Goal: Entertainment & Leisure: Consume media (video, audio)

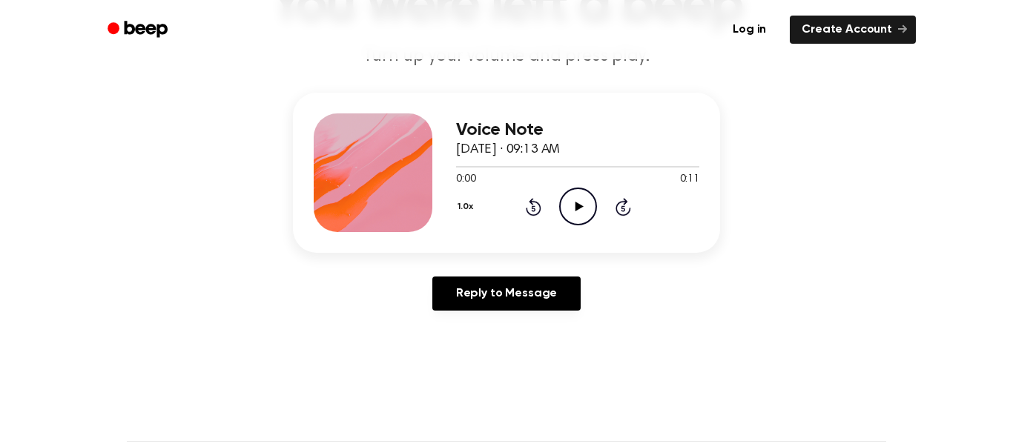
click at [575, 220] on icon "Play Audio" at bounding box center [578, 207] width 38 height 38
click at [563, 201] on icon "Play Audio" at bounding box center [578, 207] width 38 height 38
click at [584, 221] on icon "Play Audio" at bounding box center [578, 207] width 38 height 38
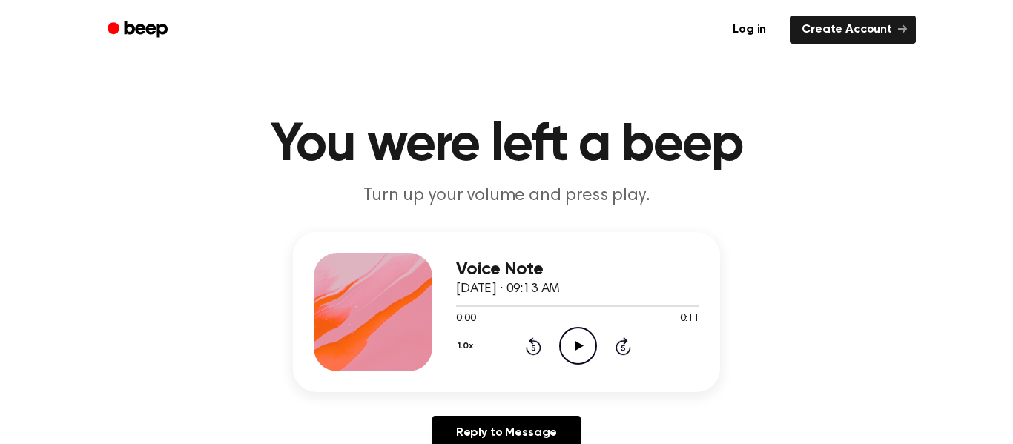
click at [584, 360] on icon "Play Audio" at bounding box center [578, 346] width 38 height 38
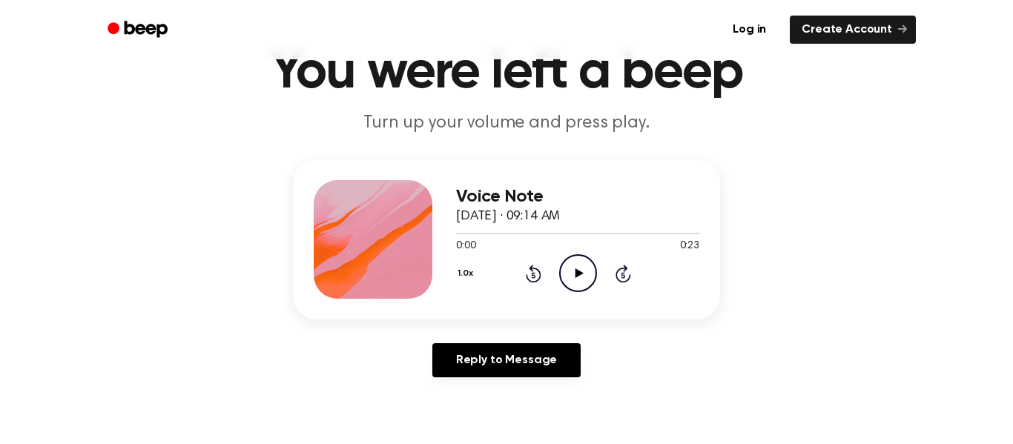
scroll to position [79, 0]
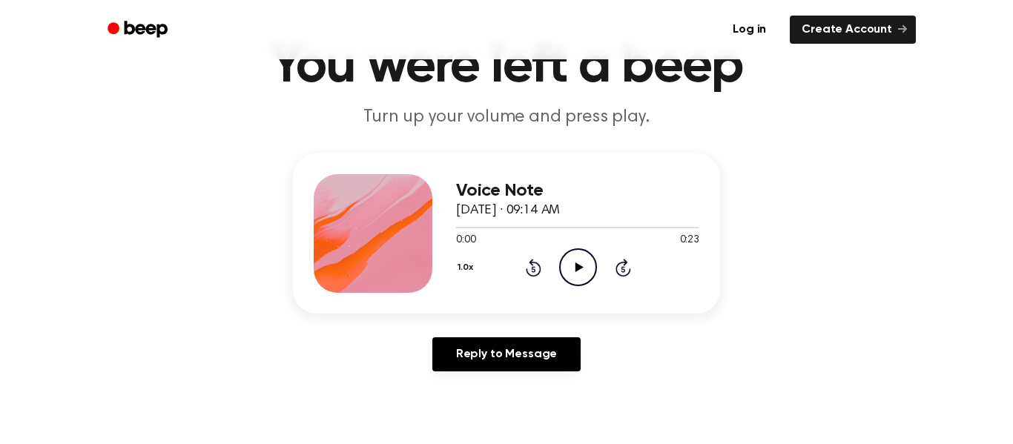
click at [585, 259] on icon "Play Audio" at bounding box center [578, 267] width 38 height 38
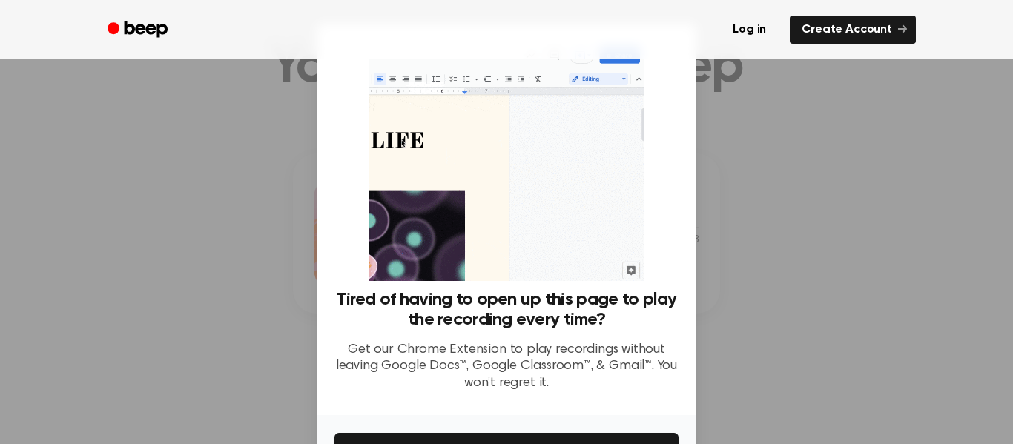
scroll to position [96, 0]
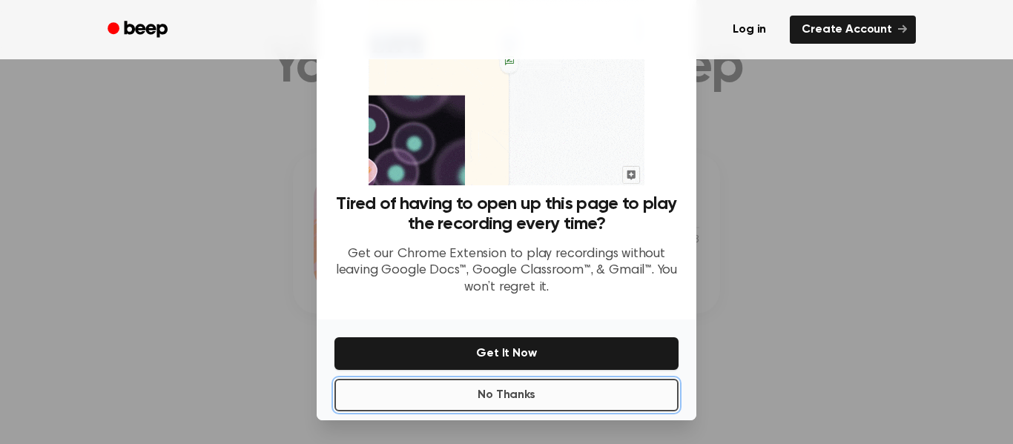
click at [535, 395] on button "No Thanks" at bounding box center [506, 395] width 344 height 33
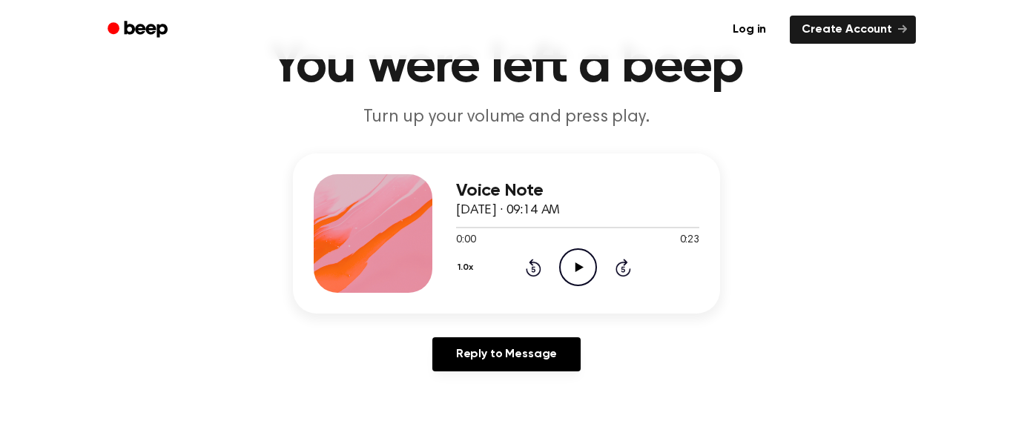
click at [584, 269] on icon "Play Audio" at bounding box center [578, 267] width 38 height 38
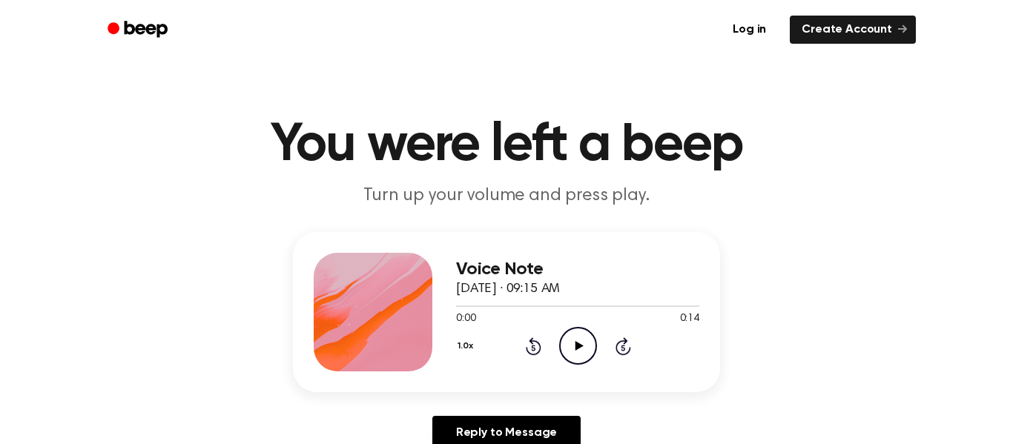
click at [571, 350] on icon "Play Audio" at bounding box center [578, 346] width 38 height 38
click at [571, 334] on icon "Play Audio" at bounding box center [578, 346] width 38 height 38
click at [584, 336] on icon "Play Audio" at bounding box center [578, 346] width 38 height 38
click at [579, 344] on icon at bounding box center [579, 346] width 8 height 10
click at [588, 348] on icon "Play Audio" at bounding box center [578, 346] width 38 height 38
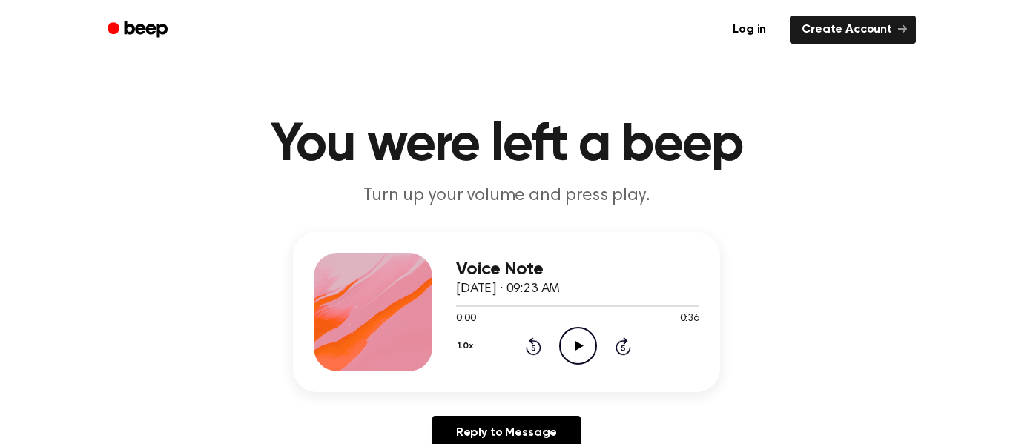
click at [572, 334] on icon "Play Audio" at bounding box center [578, 346] width 38 height 38
click at [572, 334] on icon "Pause Audio" at bounding box center [578, 346] width 38 height 38
click at [589, 349] on icon "Play Audio" at bounding box center [578, 346] width 38 height 38
click at [533, 342] on icon at bounding box center [534, 346] width 16 height 18
click at [579, 337] on icon "Play Audio" at bounding box center [578, 346] width 38 height 38
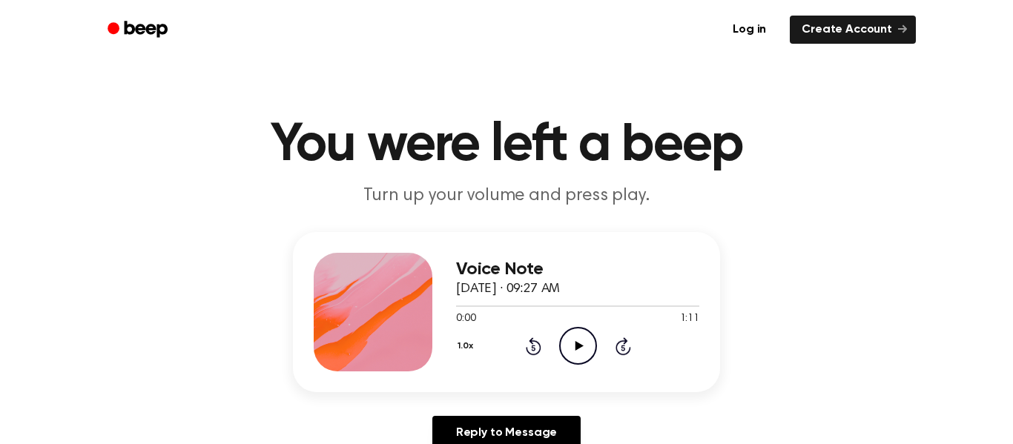
click at [578, 343] on icon "Play Audio" at bounding box center [578, 346] width 38 height 38
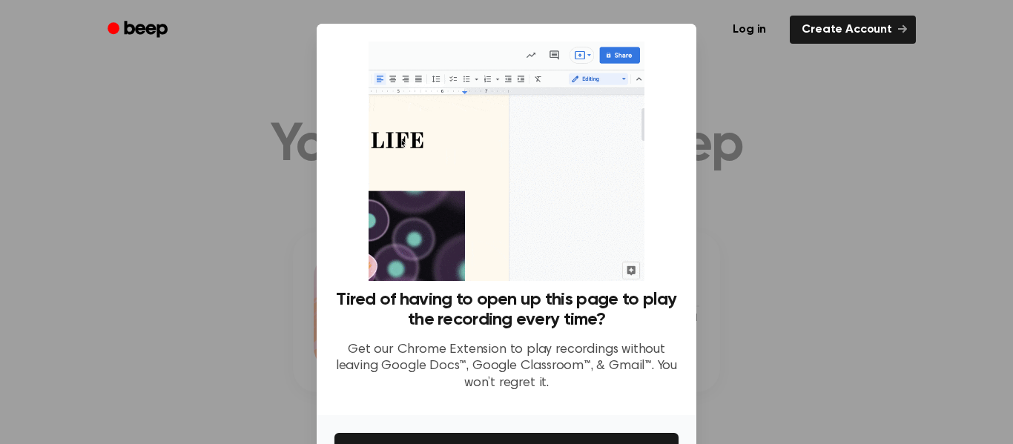
scroll to position [96, 0]
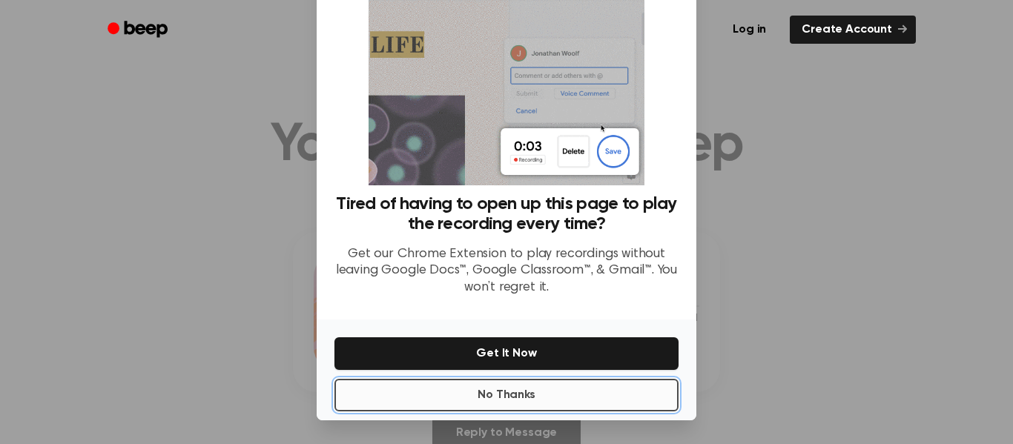
click at [569, 388] on button "No Thanks" at bounding box center [506, 395] width 344 height 33
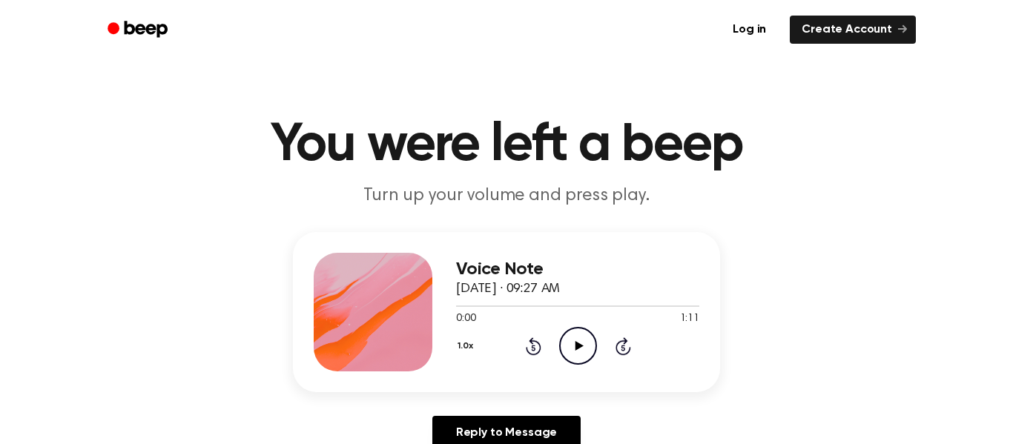
click at [572, 342] on icon "Play Audio" at bounding box center [578, 346] width 38 height 38
click at [535, 349] on icon "Rewind 5 seconds" at bounding box center [533, 346] width 16 height 19
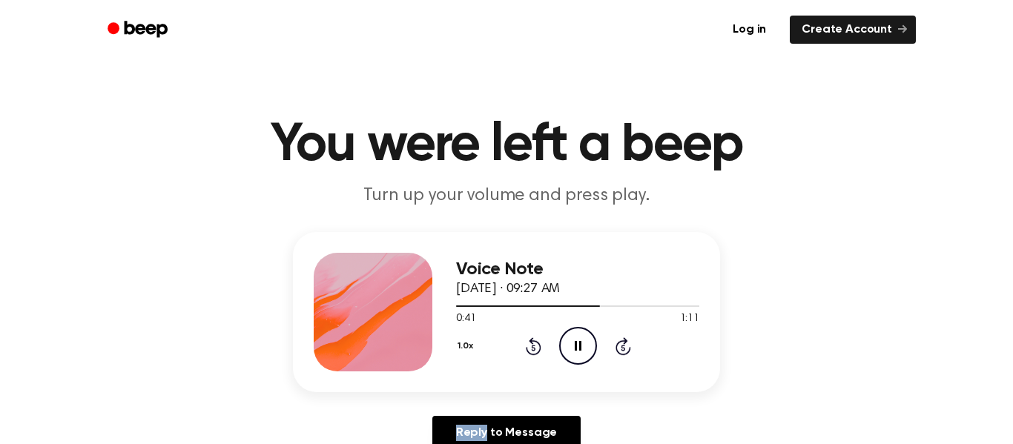
click at [535, 350] on icon "Rewind 5 seconds" at bounding box center [533, 346] width 16 height 19
click at [620, 346] on icon "Skip 5 seconds" at bounding box center [623, 346] width 16 height 19
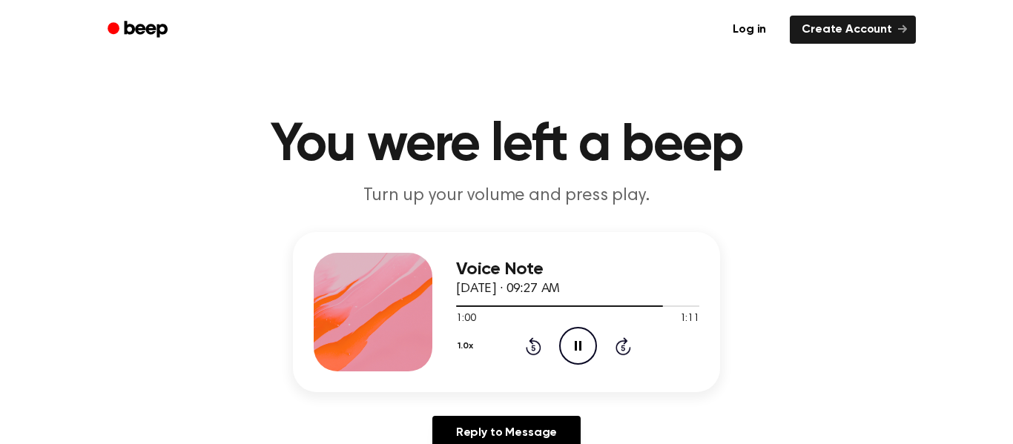
click at [537, 349] on icon "Rewind 5 seconds" at bounding box center [533, 346] width 16 height 19
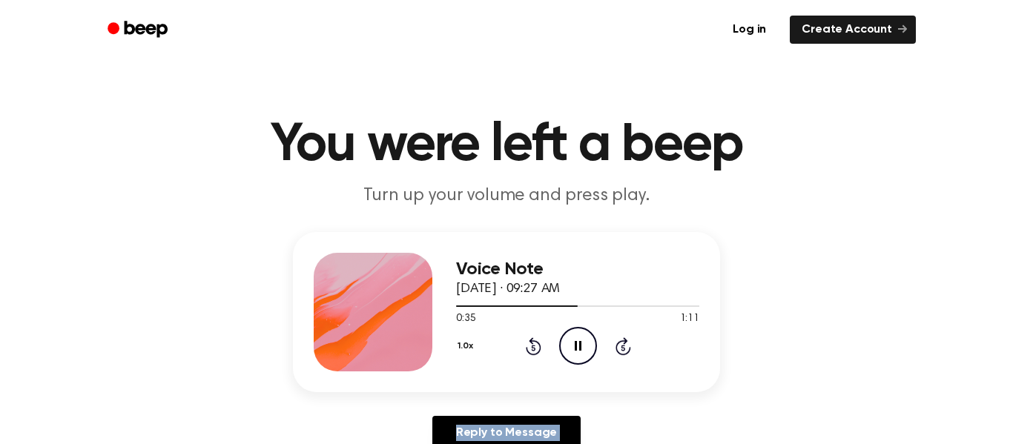
click at [537, 349] on icon "Rewind 5 seconds" at bounding box center [533, 346] width 16 height 19
click at [621, 349] on icon at bounding box center [623, 348] width 4 height 6
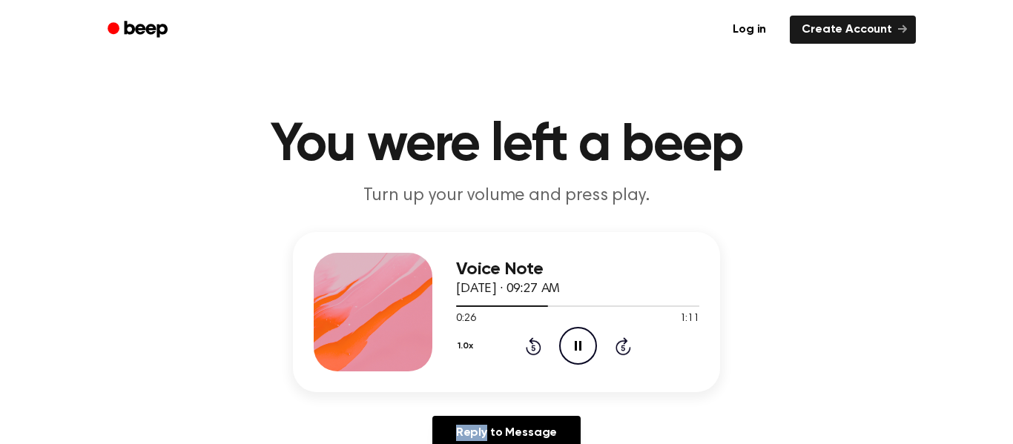
click at [621, 349] on icon at bounding box center [623, 348] width 4 height 6
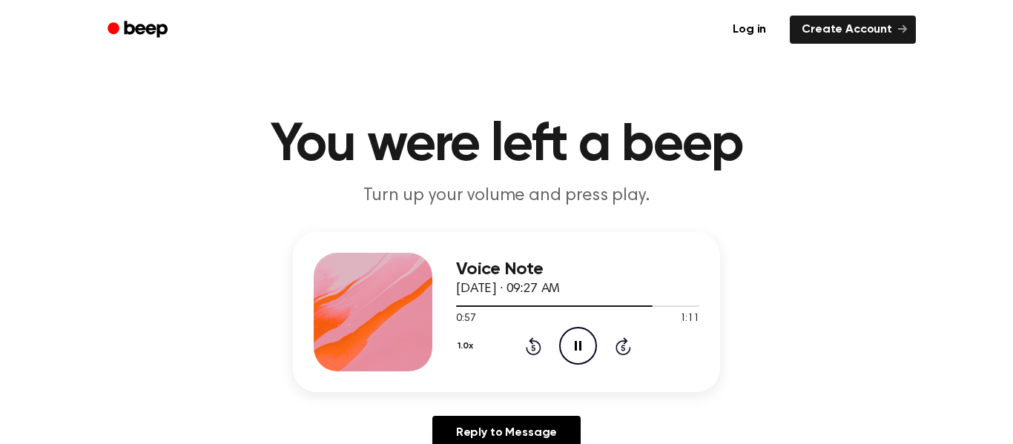
click at [529, 346] on icon "Rewind 5 seconds" at bounding box center [533, 346] width 16 height 19
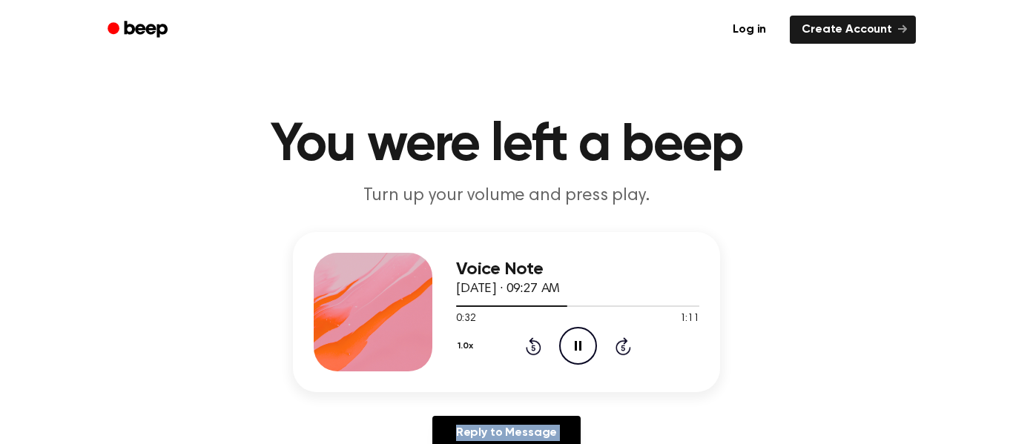
click at [529, 346] on icon "Rewind 5 seconds" at bounding box center [533, 346] width 16 height 19
click at [588, 352] on icon "Play Audio" at bounding box center [578, 346] width 38 height 38
click at [525, 340] on icon "Rewind 5 seconds" at bounding box center [533, 346] width 16 height 19
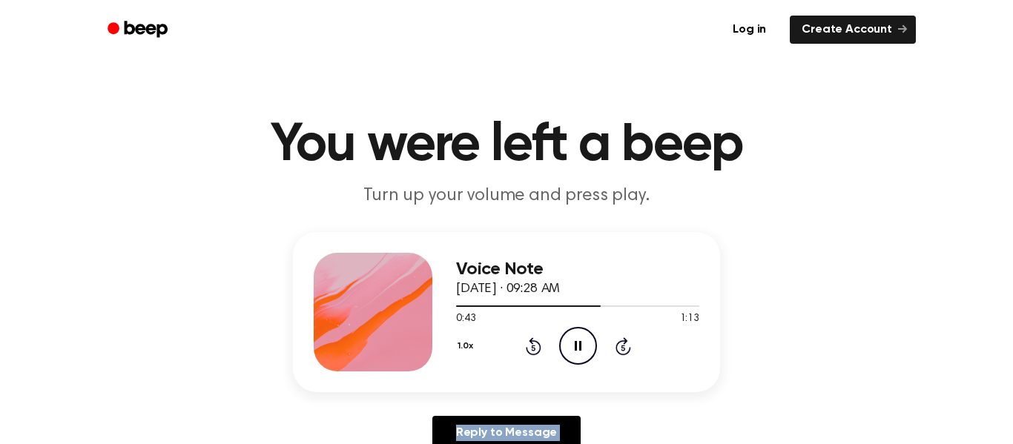
click at [525, 340] on icon "Rewind 5 seconds" at bounding box center [533, 346] width 16 height 19
click at [533, 353] on icon "Rewind 5 seconds" at bounding box center [533, 346] width 16 height 19
click at [578, 334] on icon "Play Audio" at bounding box center [578, 346] width 38 height 38
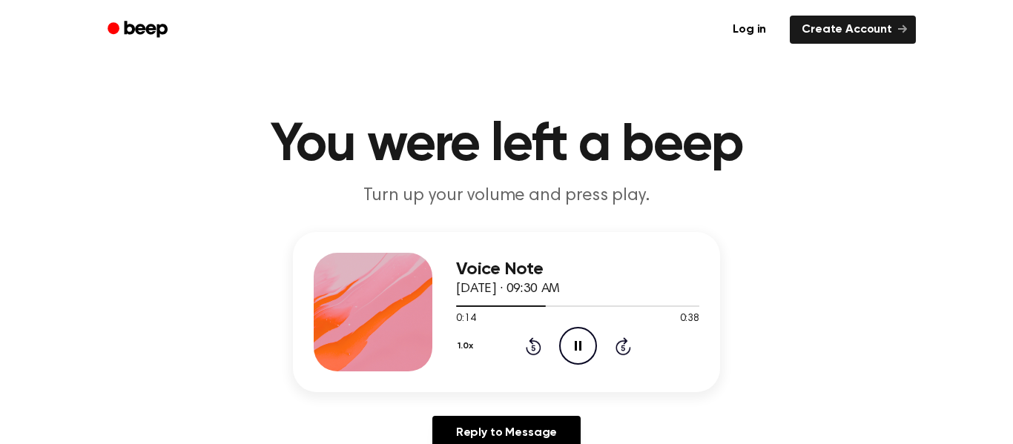
click at [526, 350] on icon at bounding box center [534, 346] width 16 height 18
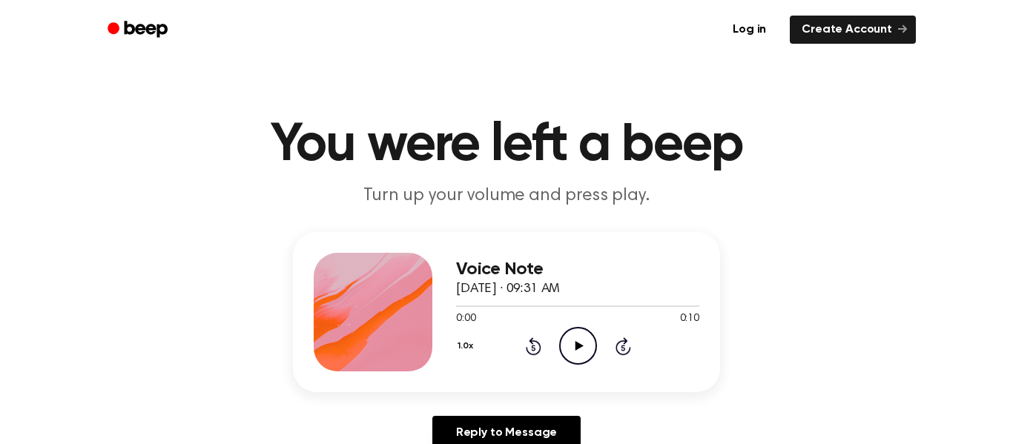
click at [572, 350] on icon "Play Audio" at bounding box center [578, 346] width 38 height 38
click at [578, 337] on icon "Play Audio" at bounding box center [578, 346] width 38 height 38
click at [541, 343] on div "1.0x Rewind 5 seconds Play Audio Skip 5 seconds" at bounding box center [577, 346] width 243 height 38
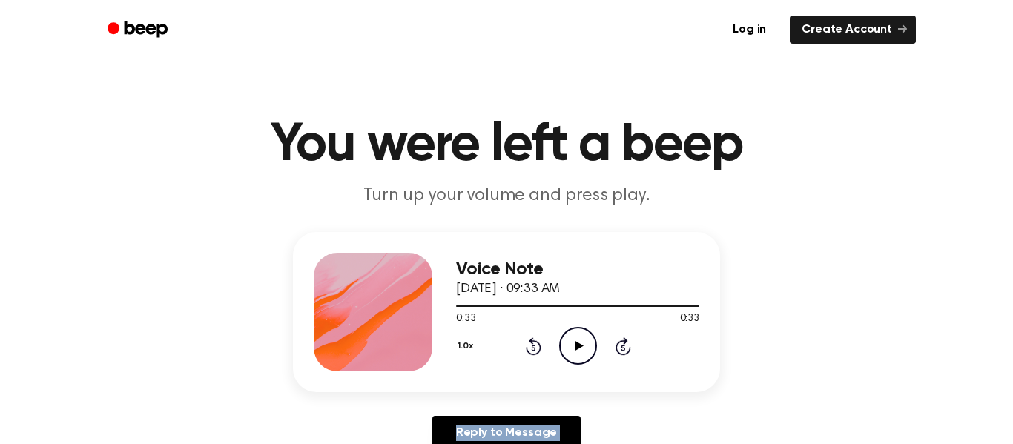
click at [541, 343] on div "1.0x Rewind 5 seconds Play Audio Skip 5 seconds" at bounding box center [577, 346] width 243 height 38
click at [525, 346] on icon "Rewind 5 seconds" at bounding box center [533, 346] width 16 height 19
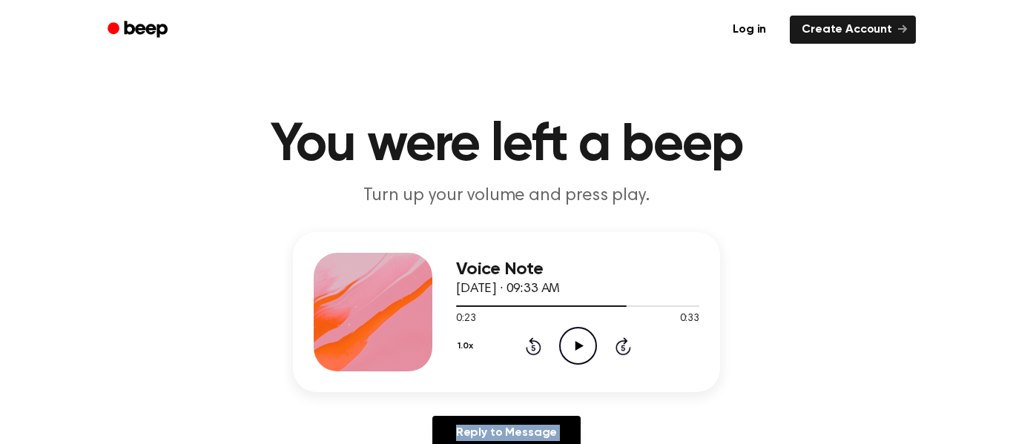
click at [525, 346] on icon "Rewind 5 seconds" at bounding box center [533, 346] width 16 height 19
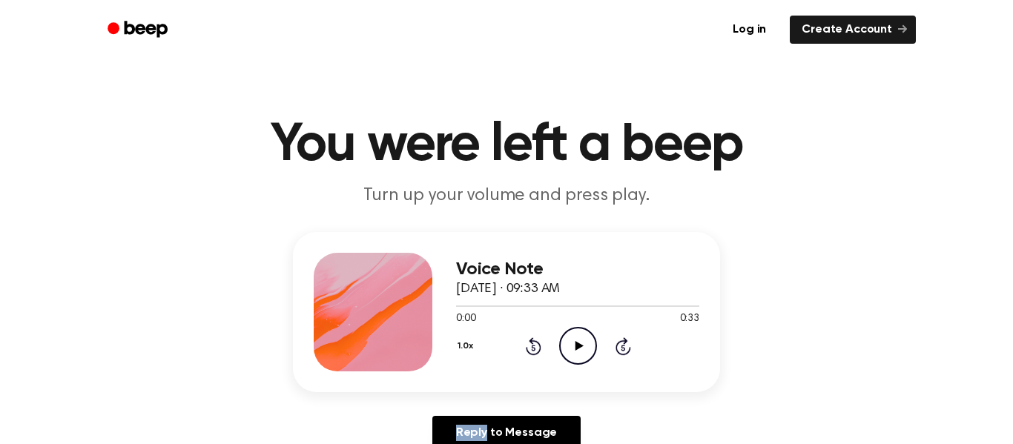
click at [572, 340] on icon "Play Audio" at bounding box center [578, 346] width 38 height 38
click at [458, 342] on button "1.0x" at bounding box center [467, 346] width 22 height 25
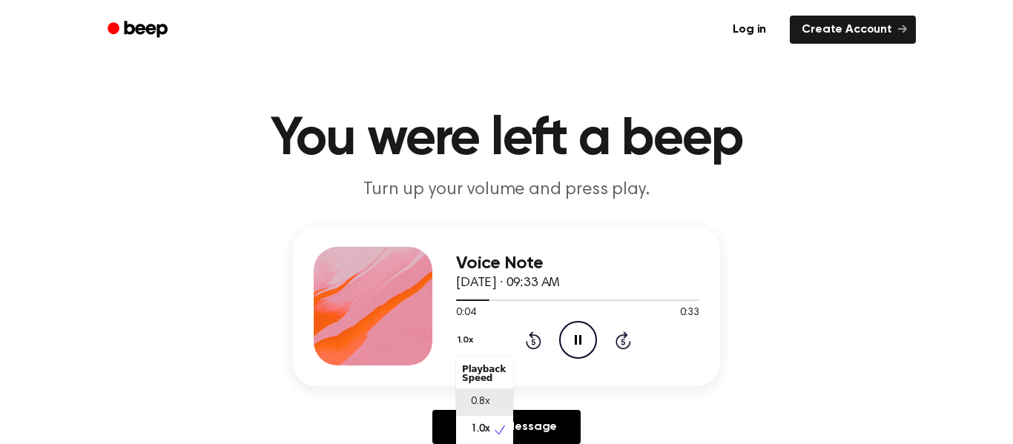
scroll to position [7, 0]
click at [487, 397] on span "0.8x" at bounding box center [480, 396] width 19 height 16
click at [468, 338] on button "0.8x" at bounding box center [468, 340] width 25 height 25
click at [482, 433] on span "1.0x" at bounding box center [480, 430] width 19 height 16
click at [465, 346] on button "1.0x" at bounding box center [467, 340] width 22 height 25
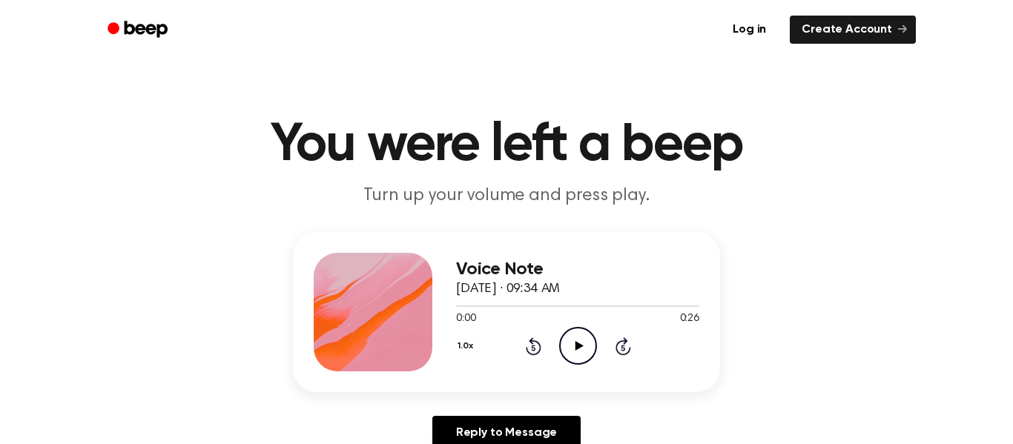
click at [575, 355] on icon "Play Audio" at bounding box center [578, 346] width 38 height 38
click at [588, 344] on icon "Play Audio" at bounding box center [578, 346] width 38 height 38
click at [598, 340] on div "1.0x Rewind 5 seconds Play Audio Skip 5 seconds" at bounding box center [577, 346] width 243 height 38
click at [590, 340] on icon "Play Audio" at bounding box center [578, 346] width 38 height 38
